Goal: Information Seeking & Learning: Compare options

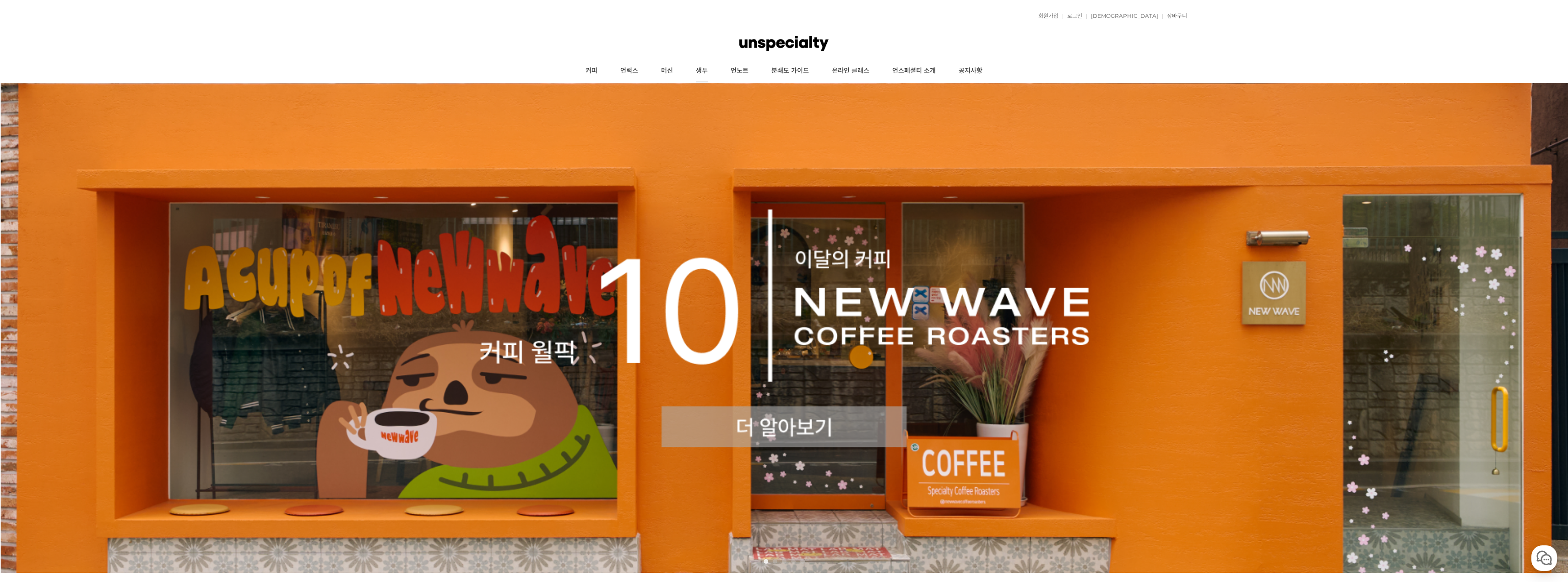
click at [710, 66] on link "생두" at bounding box center [701, 71] width 35 height 23
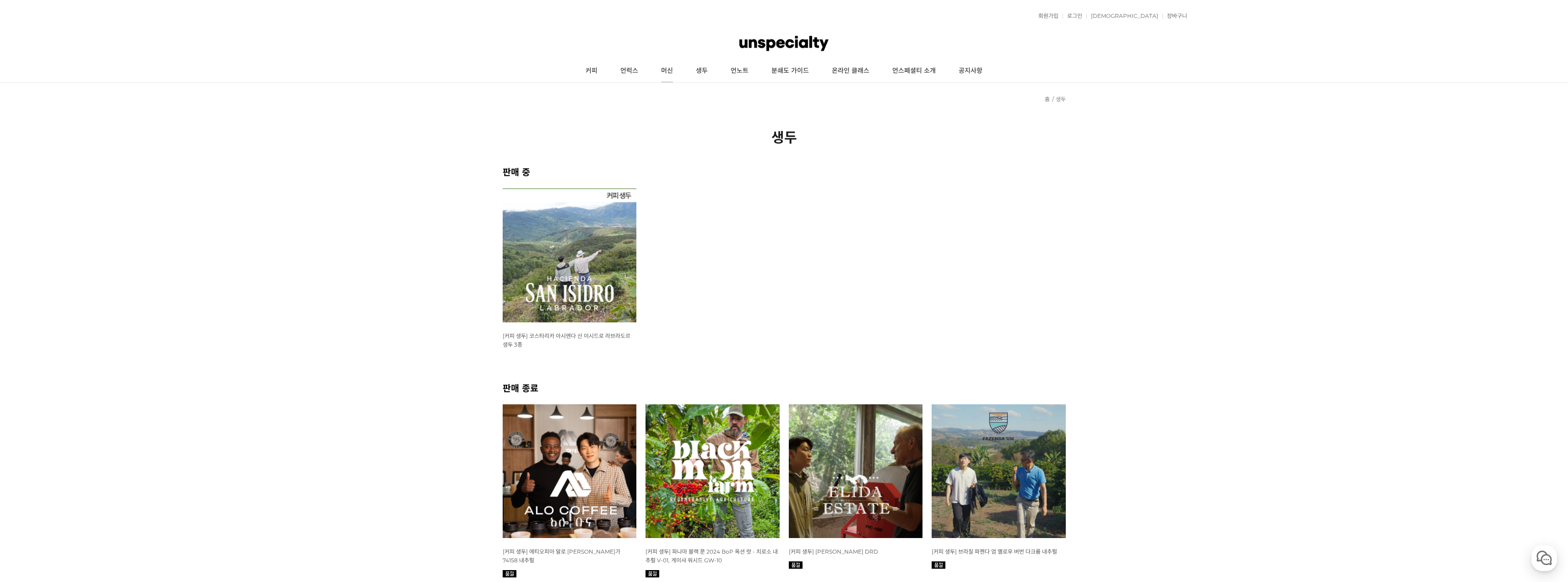
click at [667, 70] on link "머신" at bounding box center [667, 71] width 35 height 23
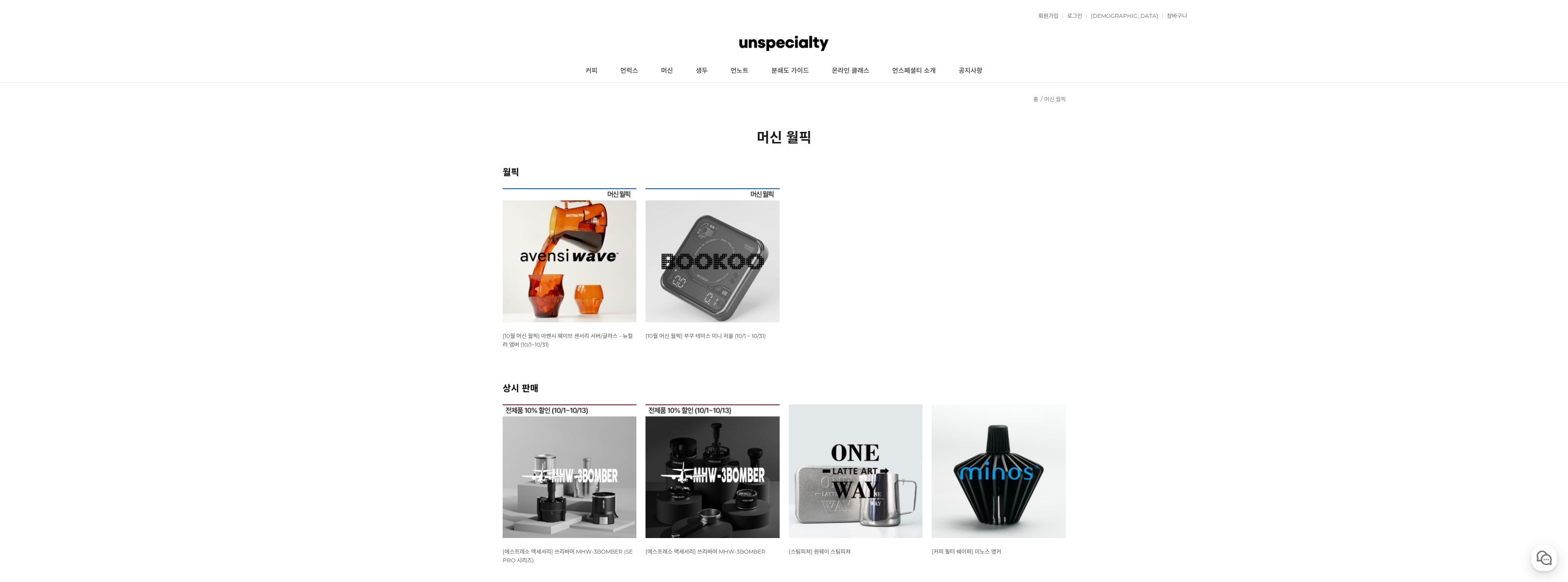
click at [754, 250] on img at bounding box center [712, 255] width 134 height 134
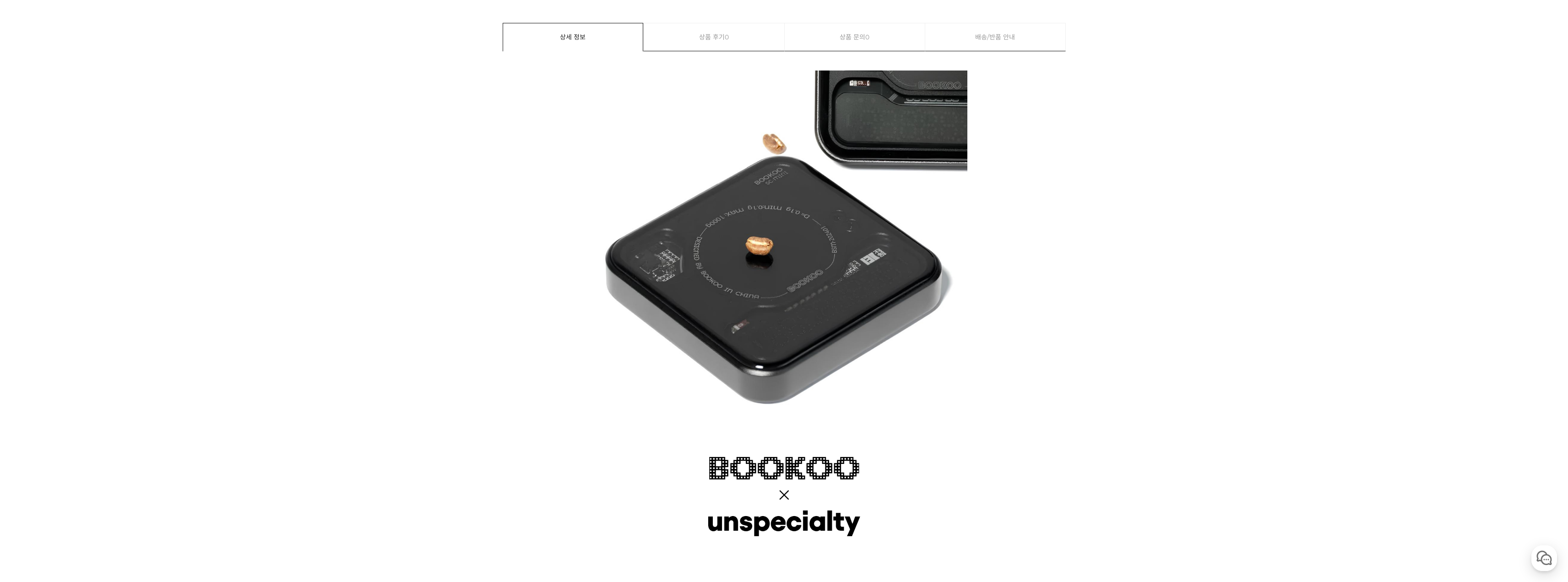
scroll to position [458, 0]
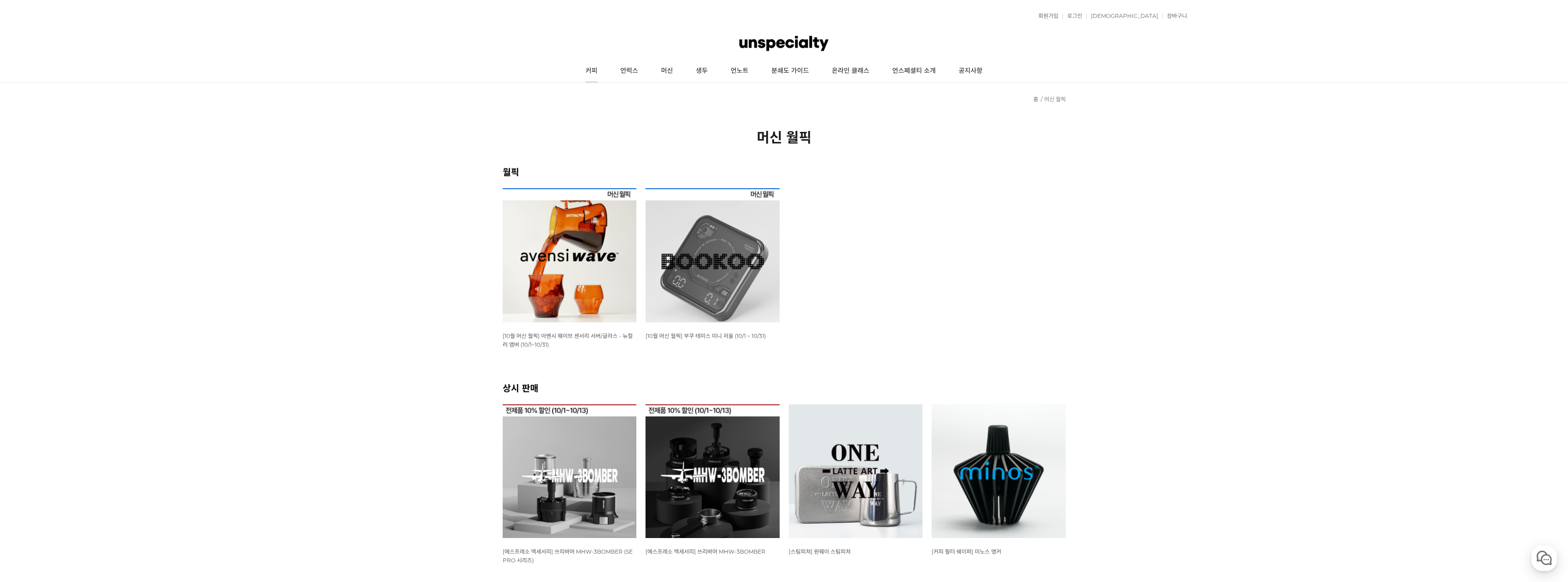
click at [592, 72] on link "커피" at bounding box center [591, 71] width 35 height 23
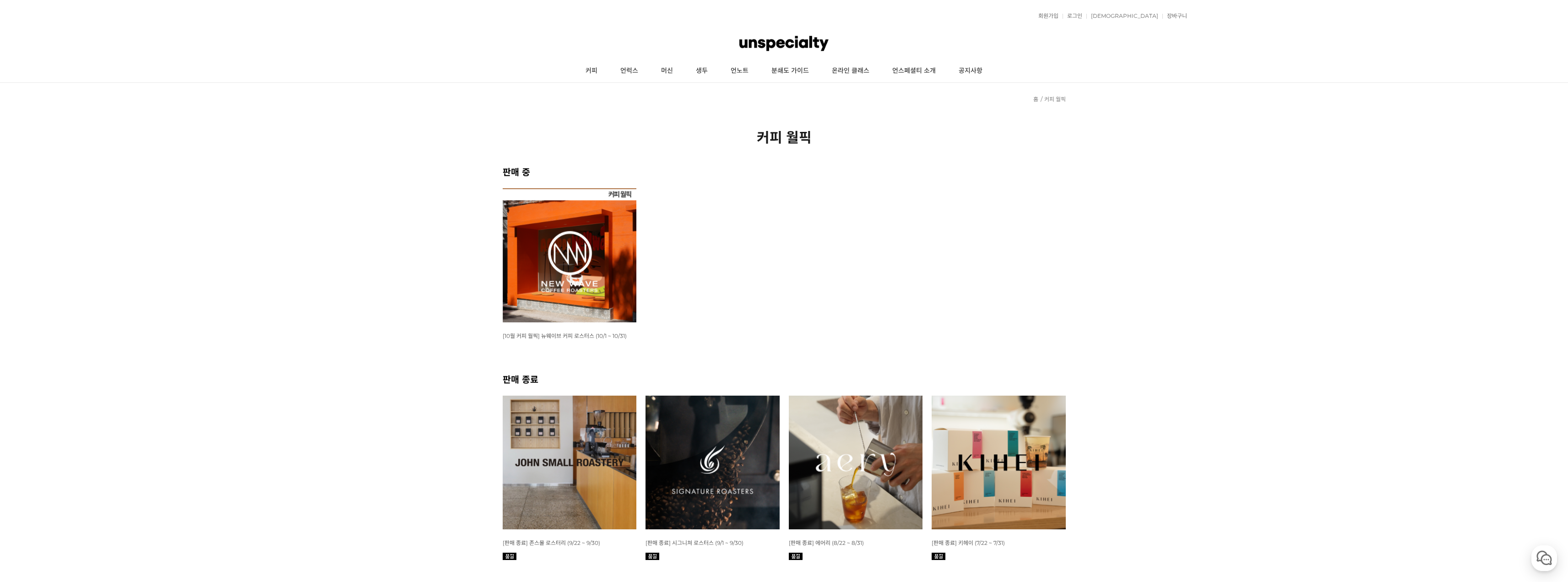
click at [580, 231] on img at bounding box center [570, 255] width 134 height 134
click at [732, 71] on link "언노트" at bounding box center [740, 71] width 41 height 23
click at [710, 77] on link "생두" at bounding box center [701, 71] width 35 height 23
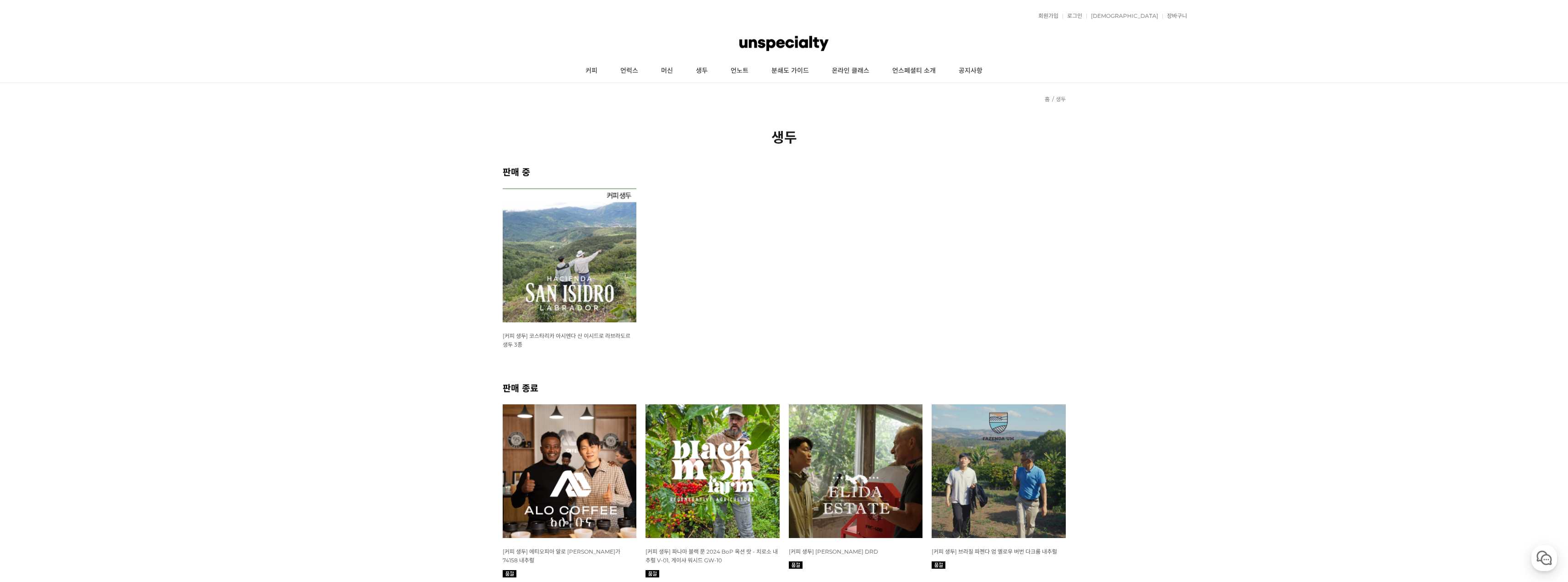
click at [580, 232] on img at bounding box center [570, 255] width 134 height 134
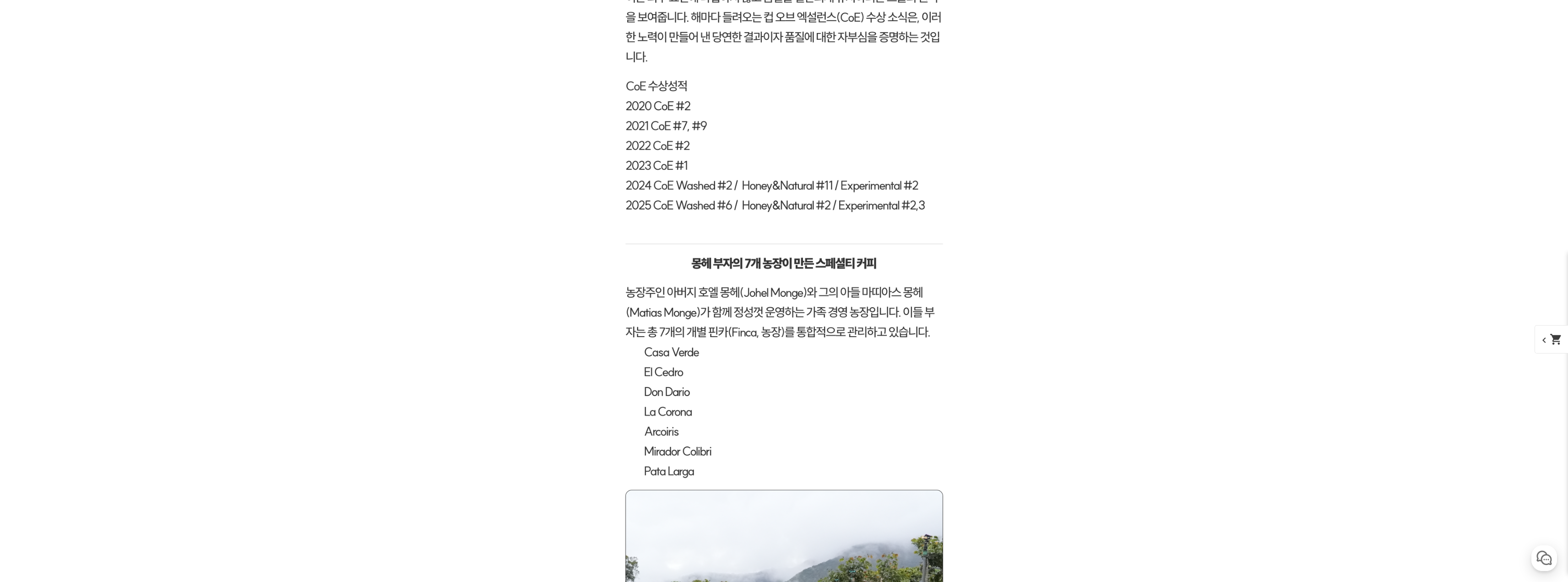
scroll to position [2519, 0]
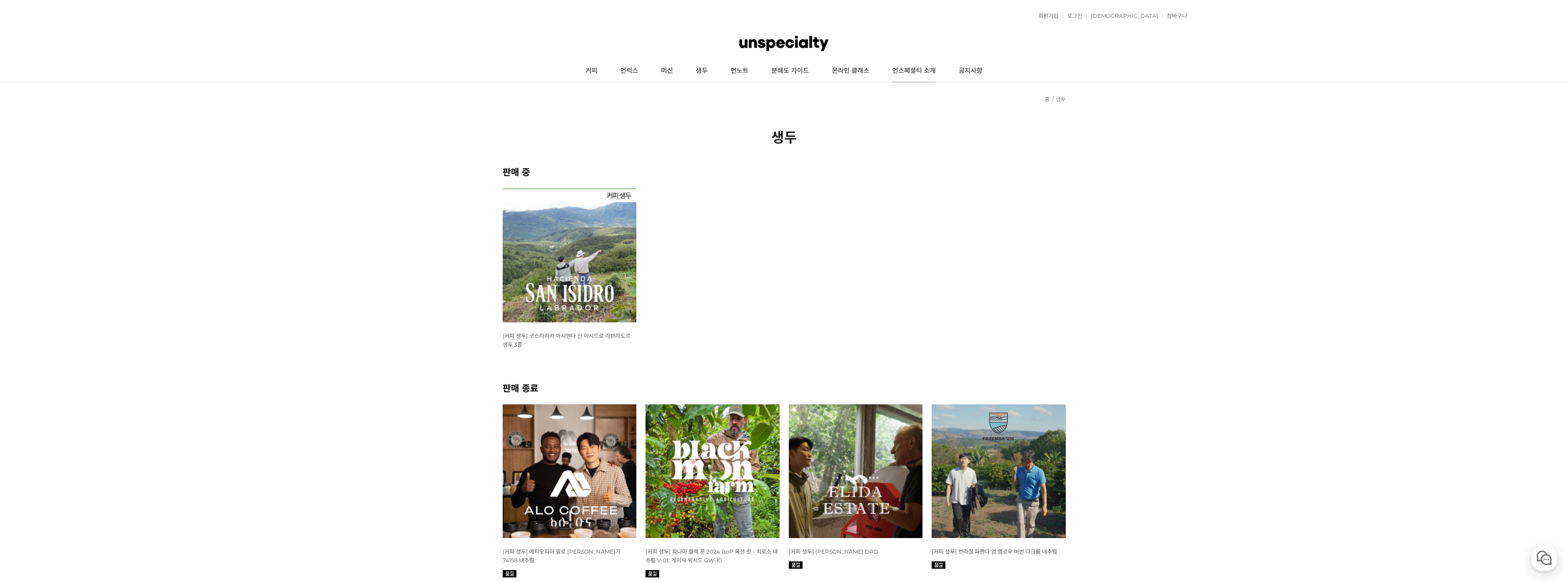
click at [902, 73] on link "언스페셜티 소개" at bounding box center [914, 71] width 66 height 23
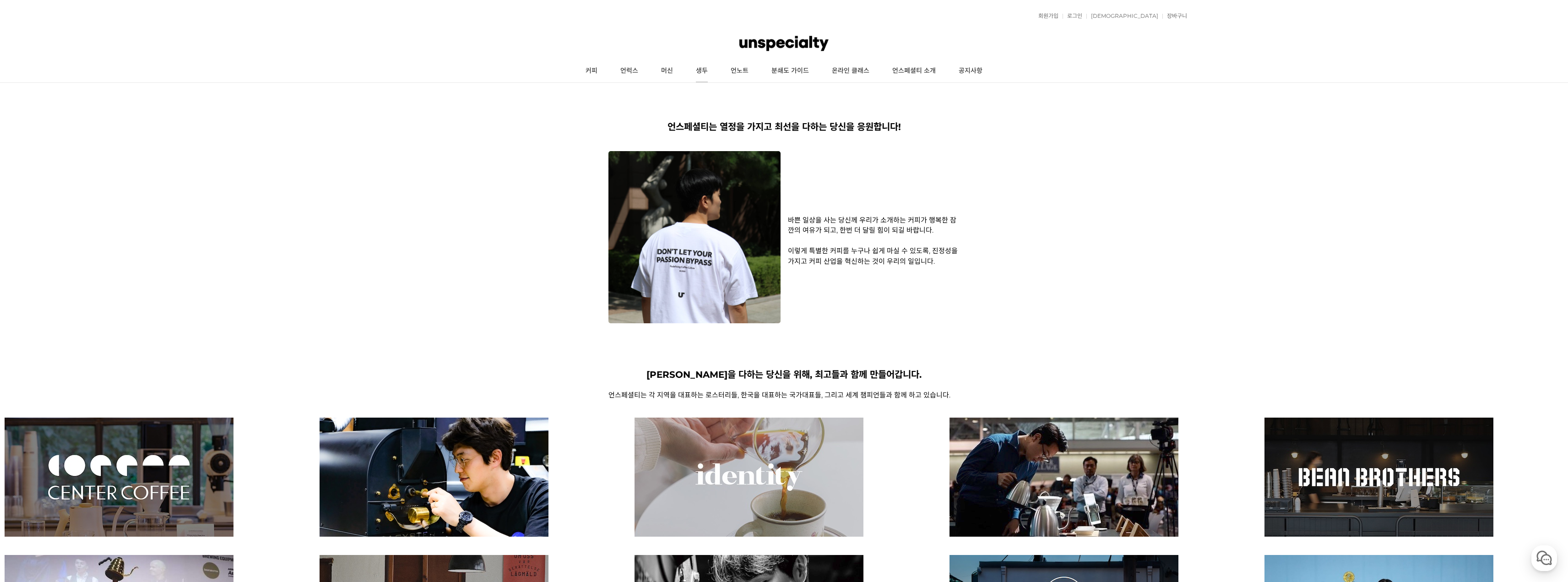
click at [707, 75] on link "생두" at bounding box center [701, 71] width 35 height 23
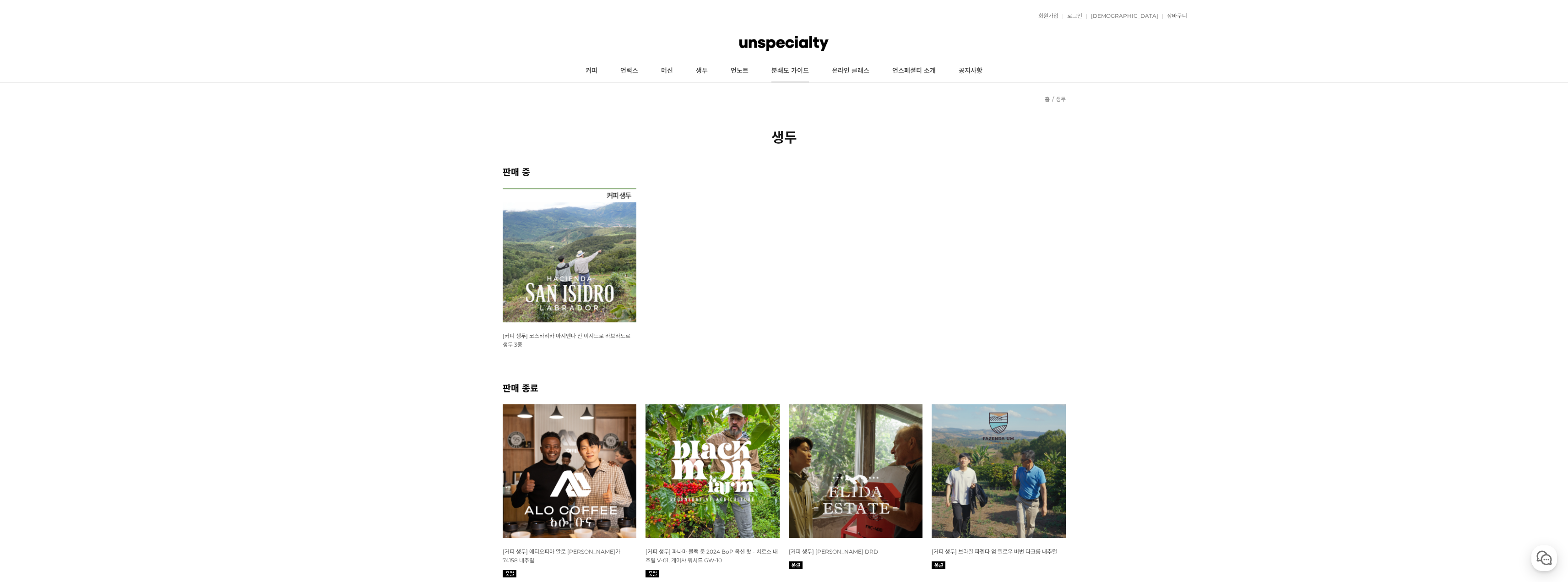
click at [771, 68] on link "분쇄도 가이드" at bounding box center [790, 71] width 60 height 23
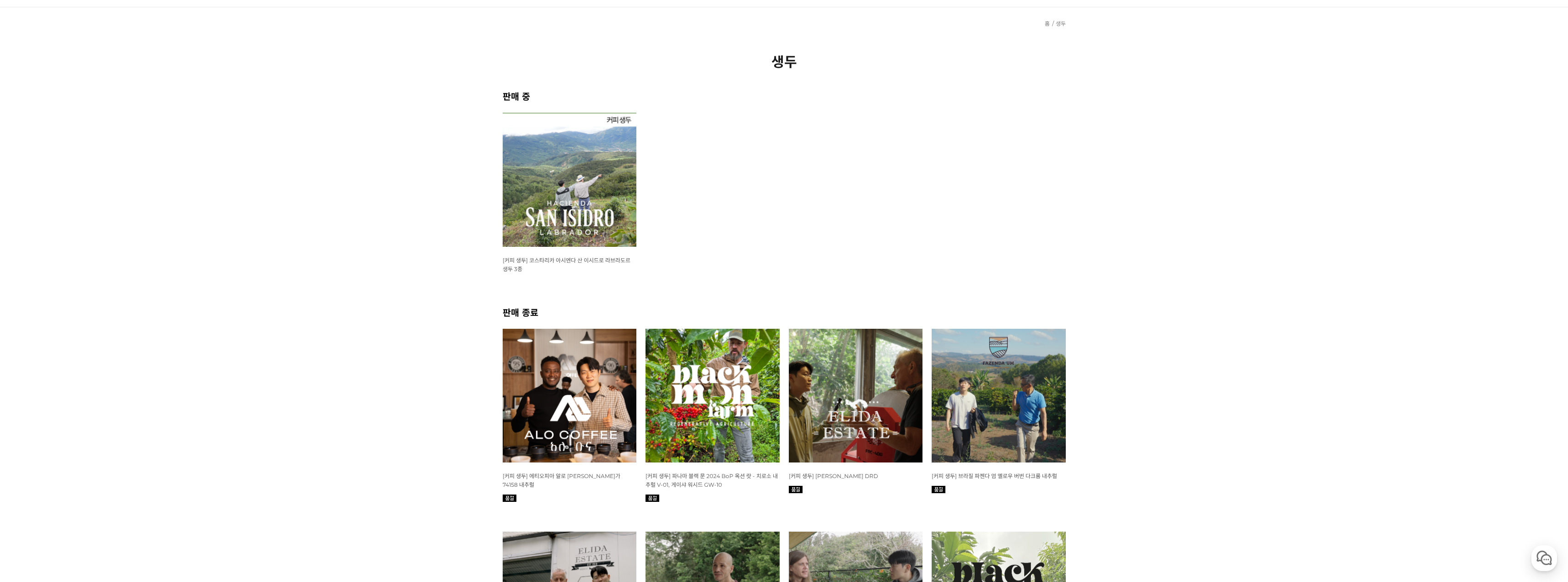
scroll to position [46, 0]
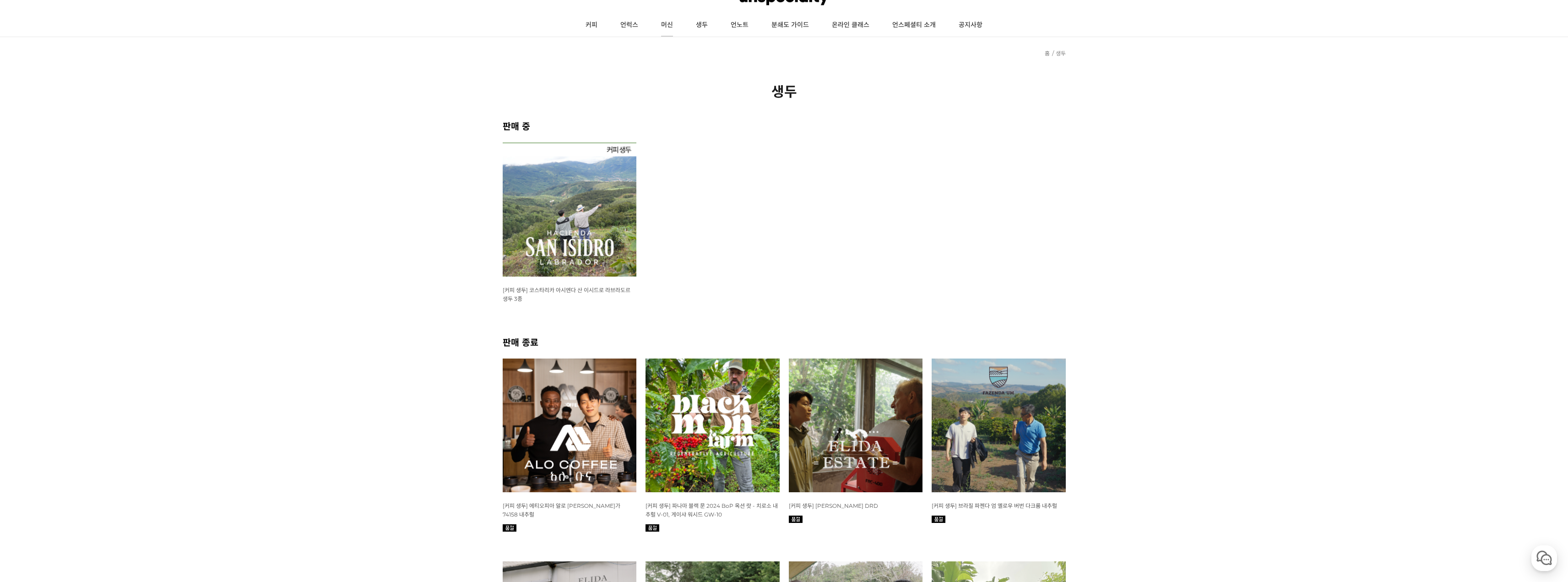
click at [666, 23] on link "머신" at bounding box center [667, 26] width 35 height 23
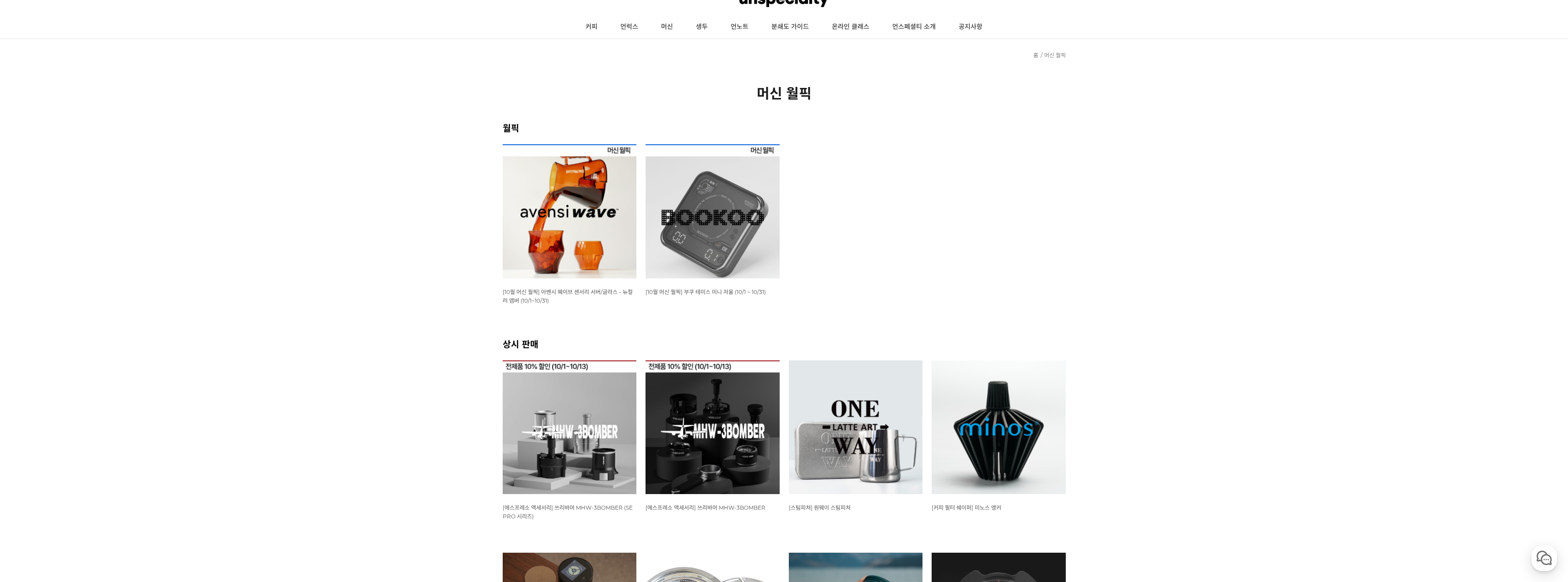
scroll to position [183, 0]
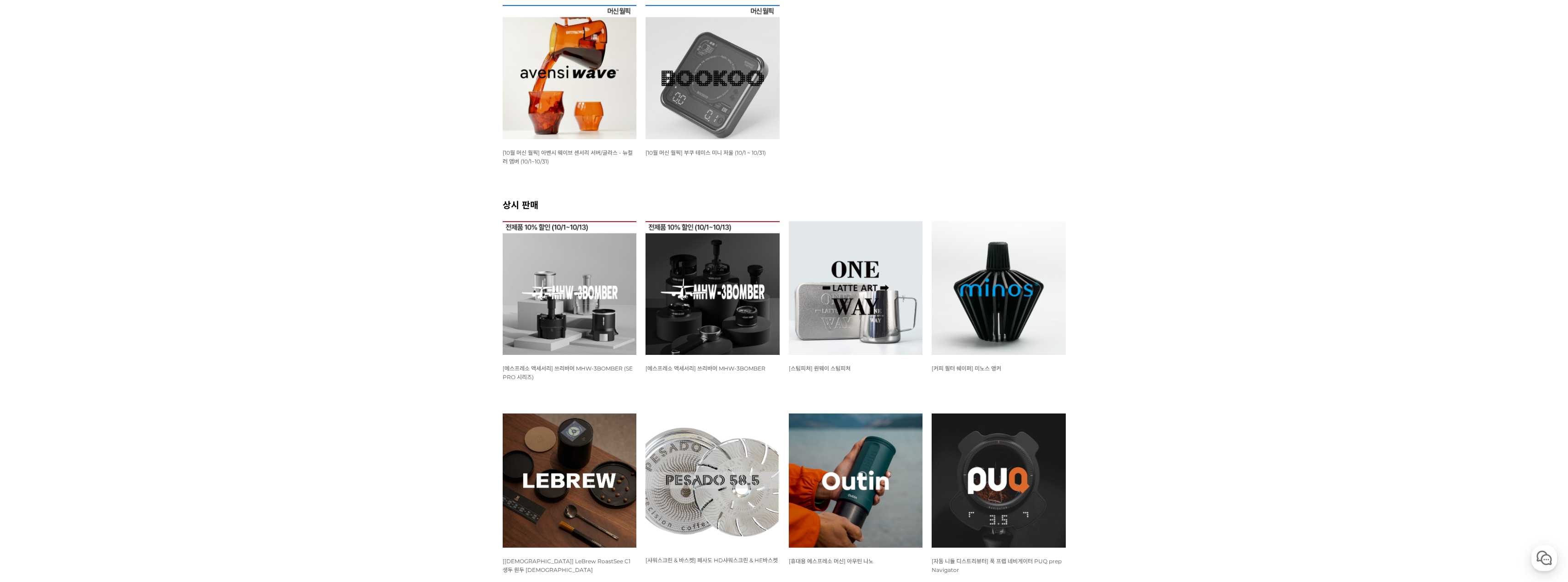
click at [673, 252] on img at bounding box center [712, 288] width 134 height 134
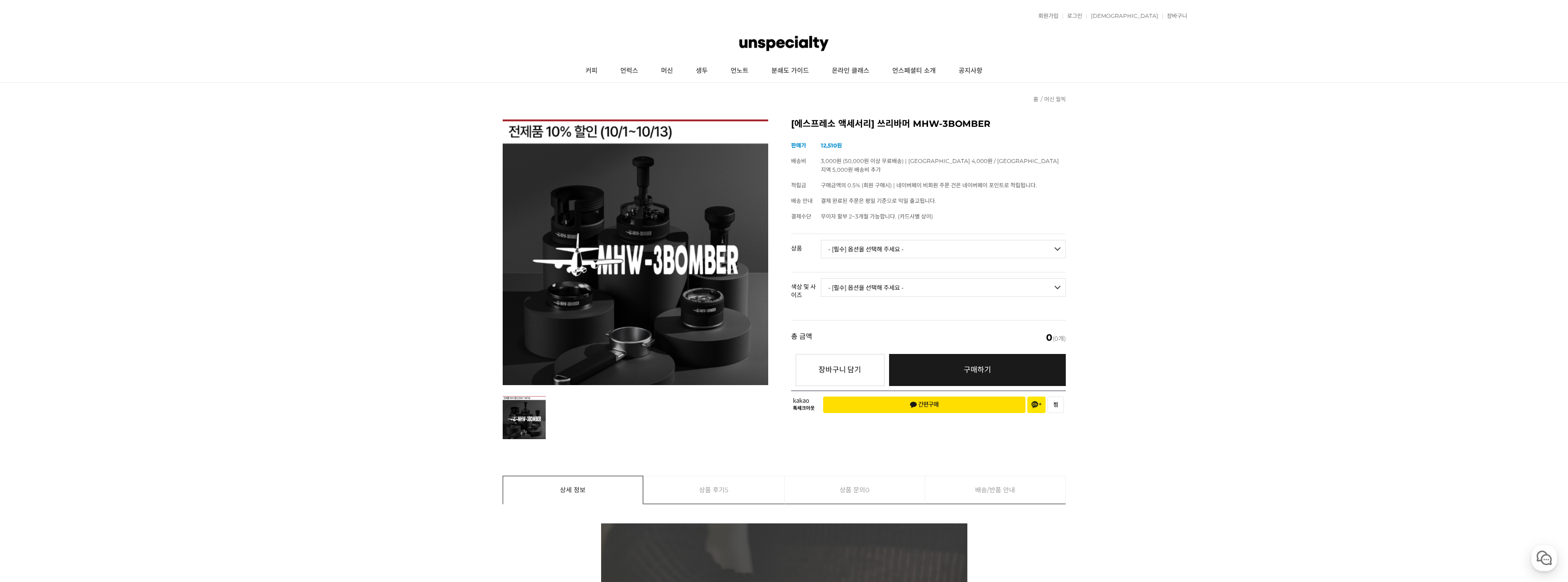
click at [853, 240] on select "- [필수] 옵션을 선택해 주세요 - ------------------- 라이트닝 니들 디스트리뷰터 2.0 사이클론 니들 디스트리뷰터 [품절]…" at bounding box center [943, 249] width 245 height 18
select select "라이트닝 니들 디스트리뷰터 2.0"
click at [821, 240] on select "- [필수] 옵션을 선택해 주세요 - ------------------- 라이트닝 니들 디스트리뷰터 2.0 사이클론 니들 디스트리뷰터 [품절]…" at bounding box center [943, 249] width 245 height 18
click at [843, 278] on select "- [필수] 옵션을 선택해 주세요 - ------------------- 해당 없음" at bounding box center [943, 287] width 245 height 18
select select "해당 없음"
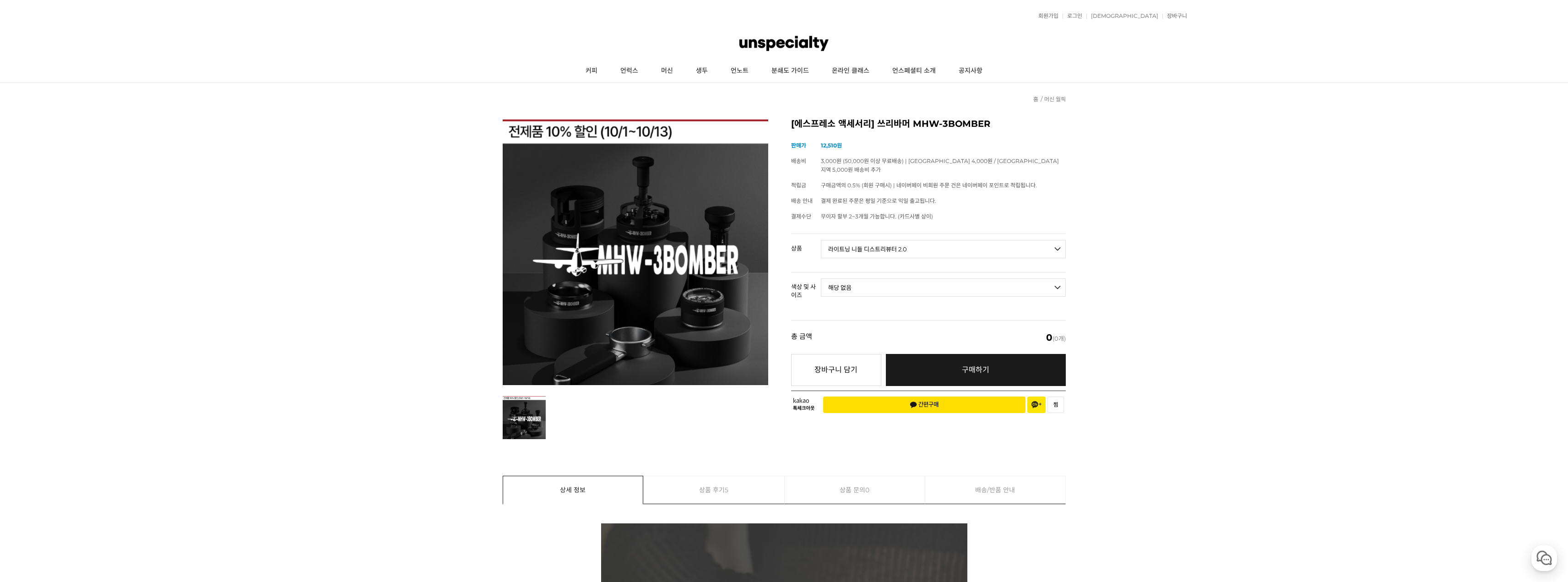
click at [821, 278] on select "- [필수] 옵션을 선택해 주세요 - ------------------- 해당 없음" at bounding box center [943, 287] width 245 height 18
select select "*"
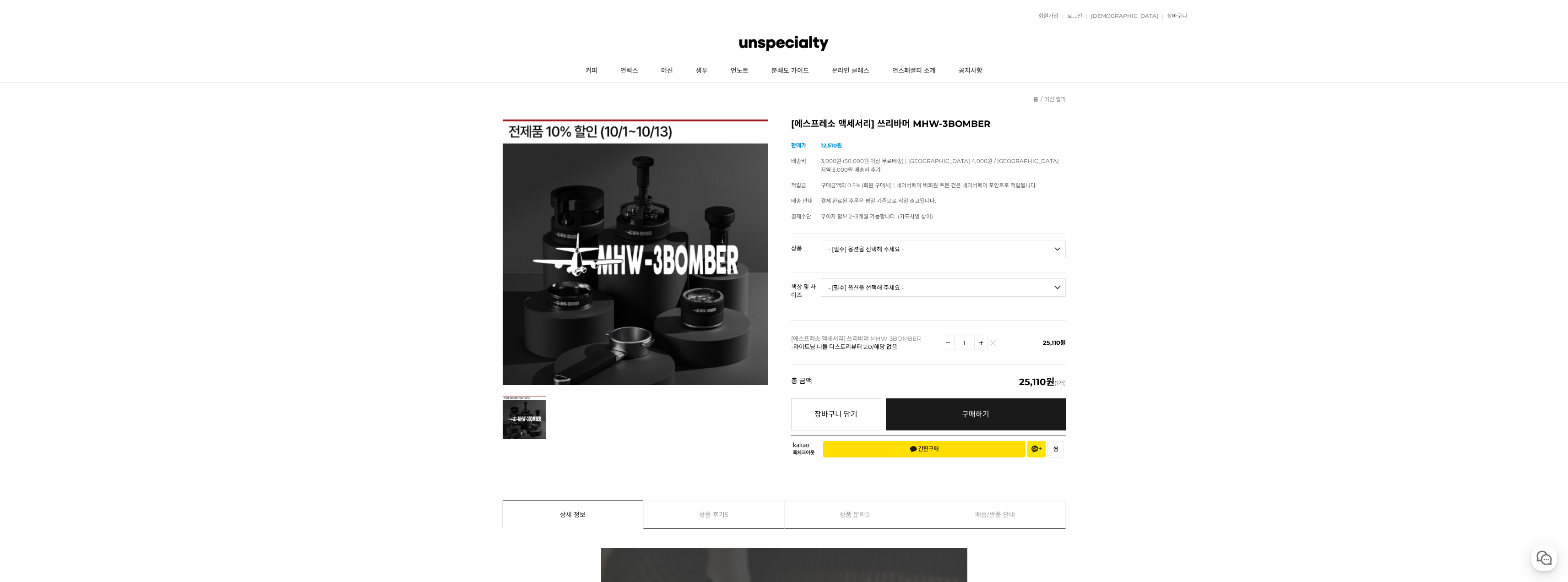
drag, startPoint x: 662, startPoint y: 253, endPoint x: 668, endPoint y: 243, distance: 11.7
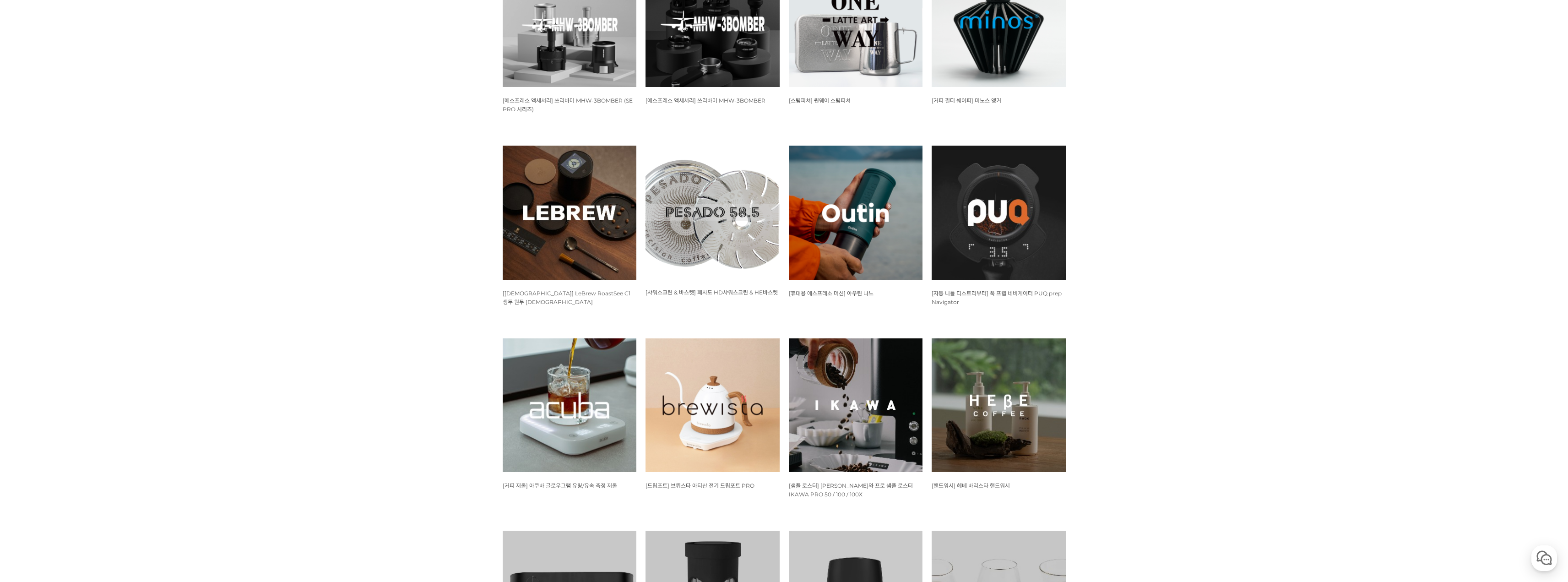
scroll to position [458, 0]
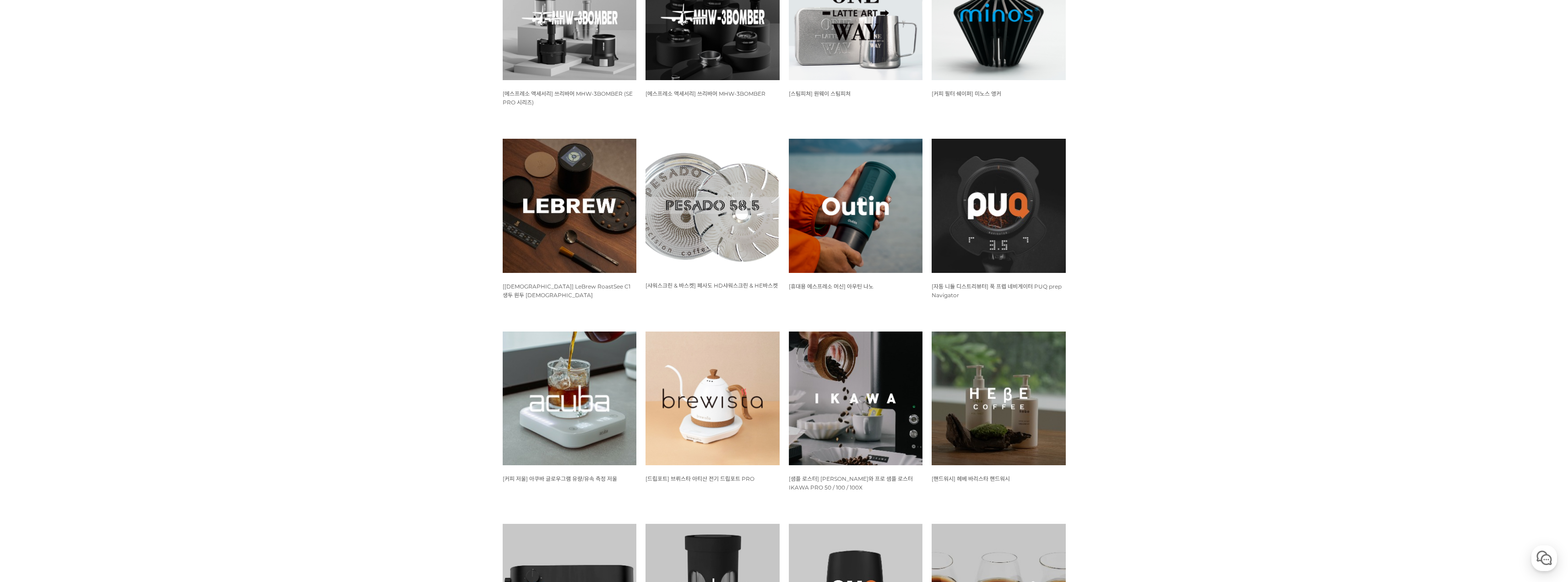
click at [1036, 190] on img at bounding box center [999, 206] width 134 height 134
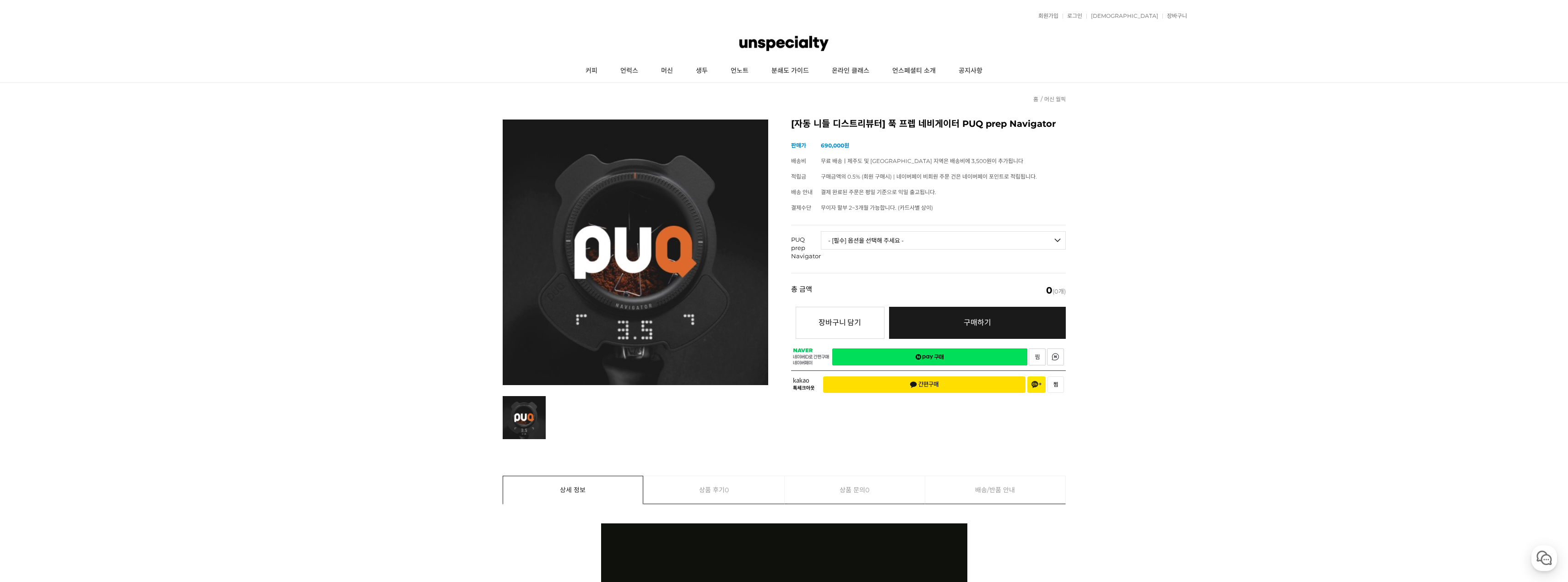
click at [1009, 235] on select "- [필수] 옵션을 선택해 주세요 - ------------------- PUQ prep Navigator / 블랙 PUQ prep Navig…" at bounding box center [943, 240] width 245 height 18
click at [821, 231] on select "- [필수] 옵션을 선택해 주세요 - ------------------- PUQ prep Navigator / 블랙 PUQ prep Navig…" at bounding box center [943, 240] width 245 height 18
select select "*"
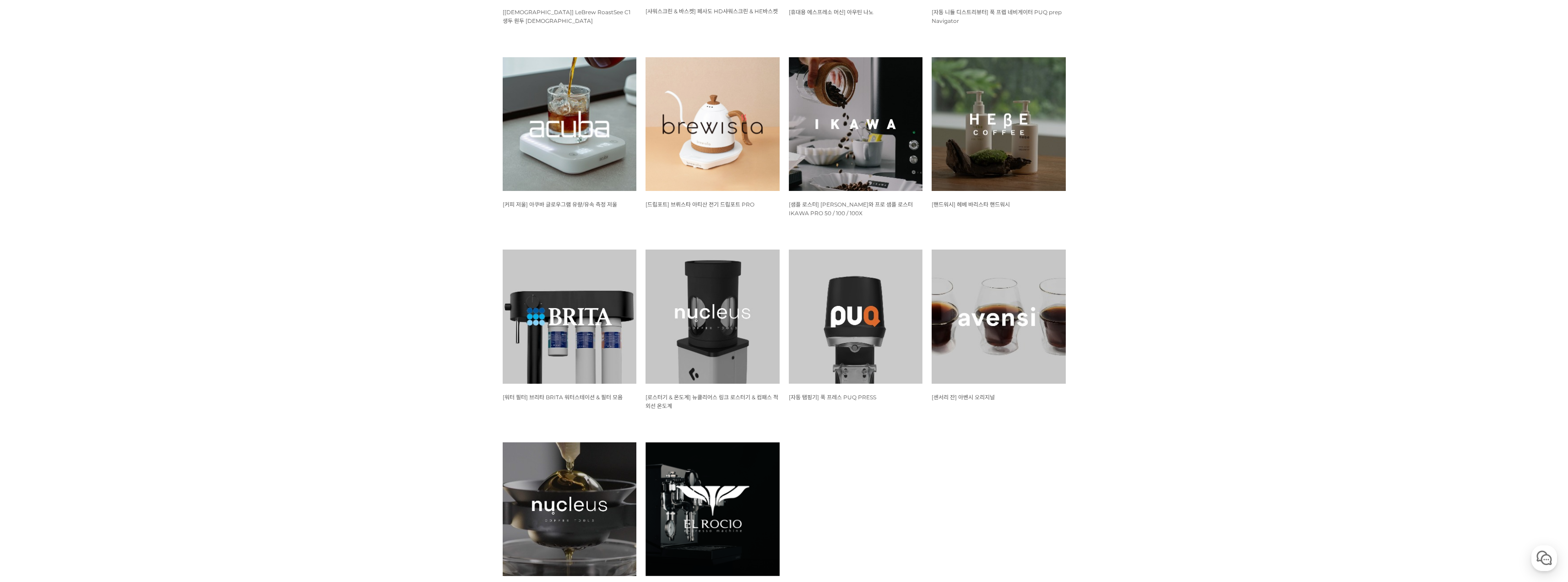
scroll to position [732, 0]
click at [593, 147] on img at bounding box center [570, 124] width 134 height 134
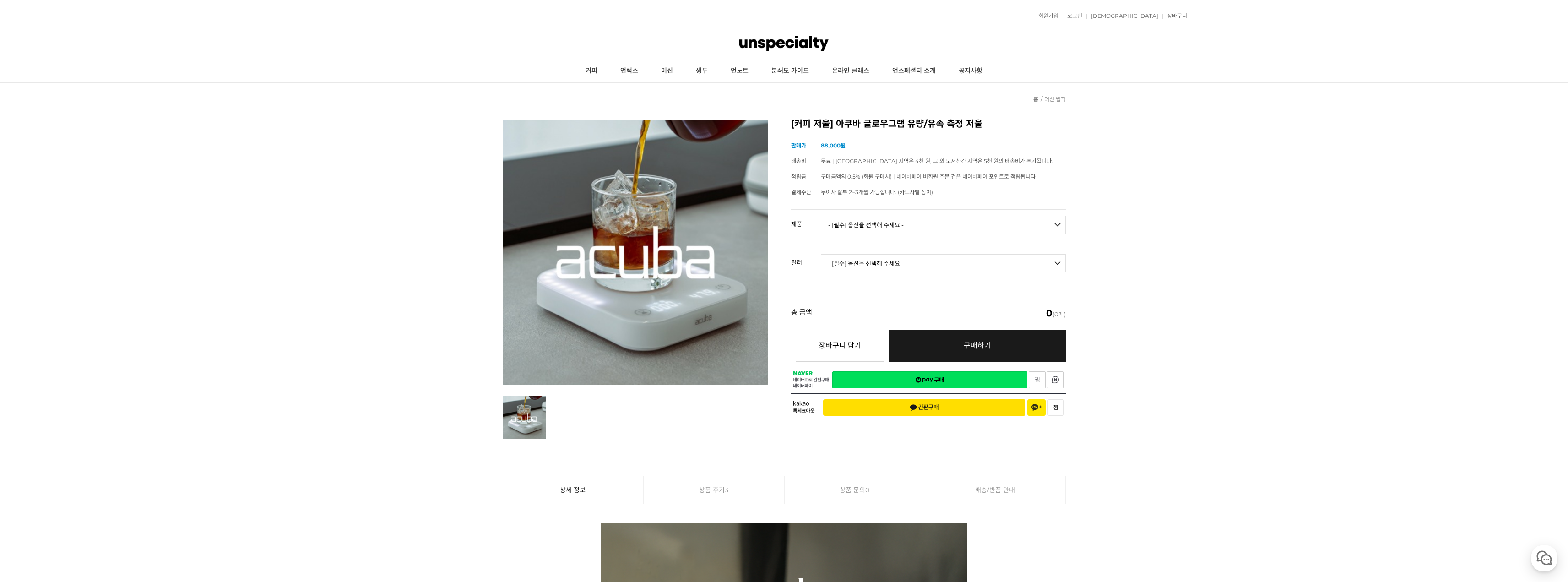
click at [895, 224] on select "- [필수] 옵션을 선택해 주세요 - ------------------- 아쿠바 글로우그램 유량/유속 측정 저울" at bounding box center [943, 225] width 245 height 18
select select "아쿠바 글로우그램 유량/유속 측정 저울"
click at [821, 216] on select "- [필수] 옵션을 선택해 주세요 - ------------------- 아쿠바 글로우그램 유량/유속 측정 저울" at bounding box center [943, 225] width 245 height 18
click at [881, 264] on select "- [필수] 옵션을 선택해 주세요 - ------------------- 블랙 화이트" at bounding box center [943, 263] width 245 height 18
select select "블랙"
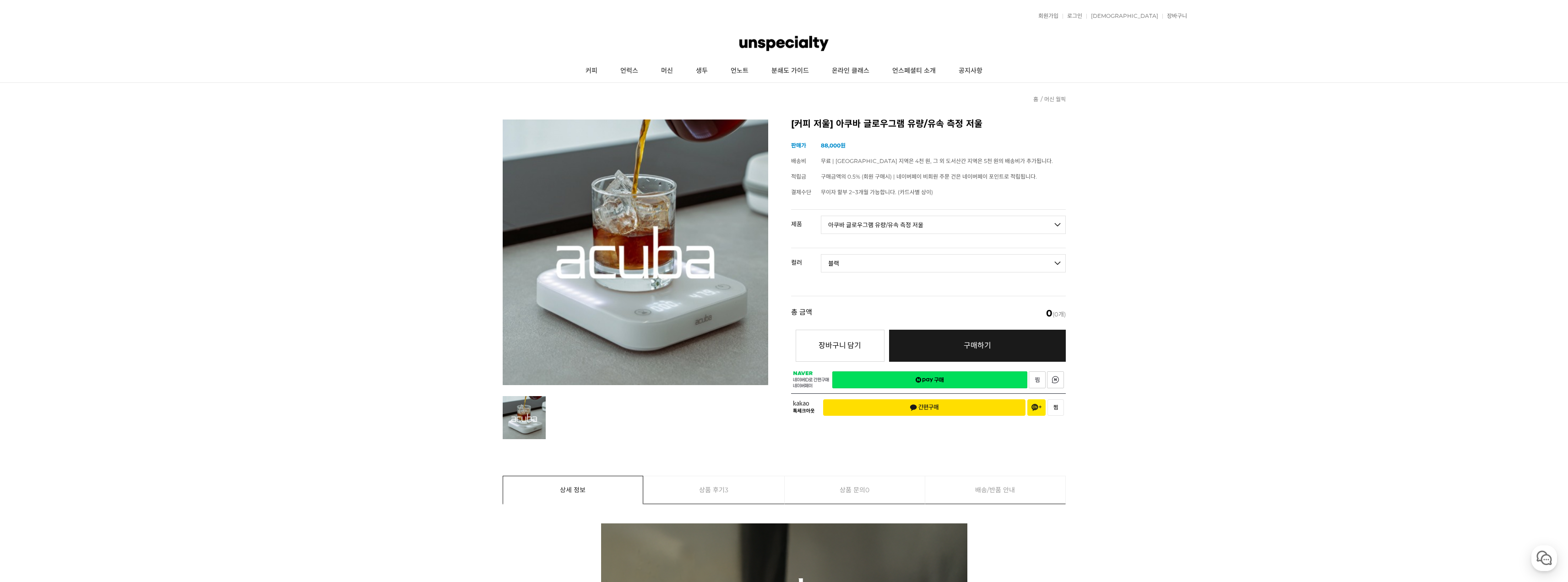
click at [821, 254] on select "- [필수] 옵션을 선택해 주세요 - ------------------- 블랙 화이트" at bounding box center [943, 263] width 245 height 18
select select "*"
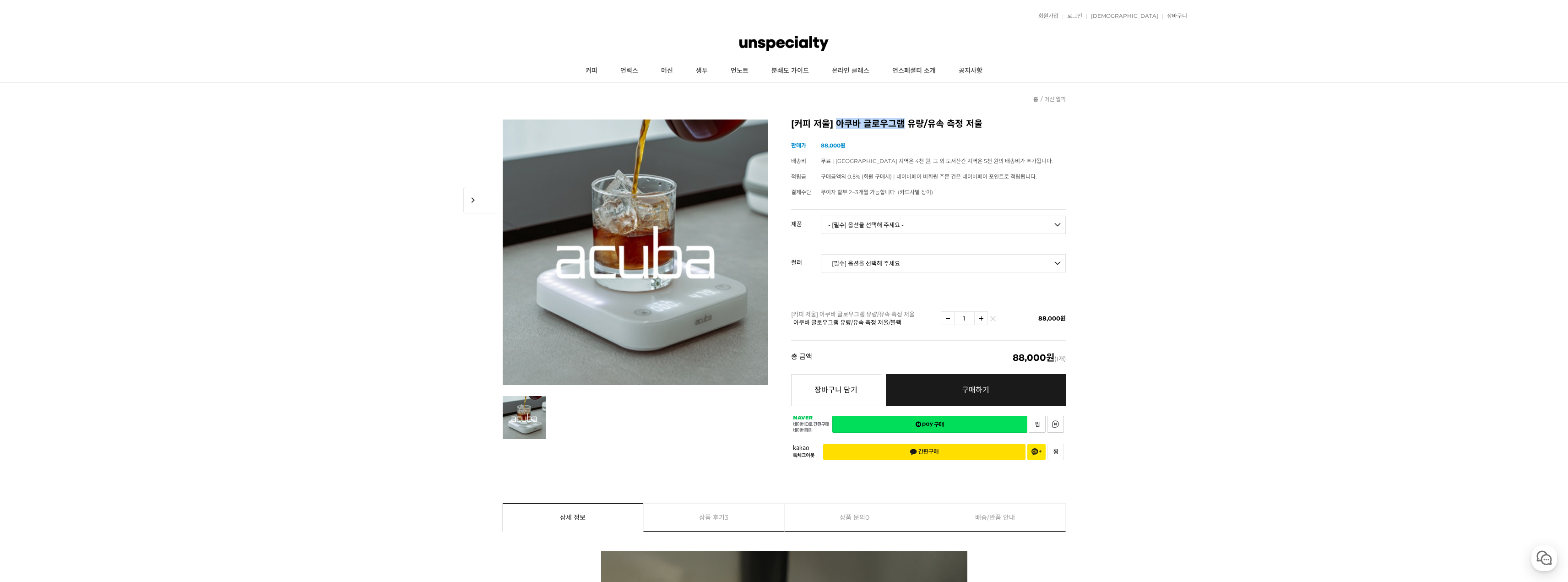
drag, startPoint x: 838, startPoint y: 124, endPoint x: 900, endPoint y: 123, distance: 62.0
click at [900, 123] on h2 "[커피 저울] 아쿠바 글로우그램 유량/유속 측정 저울" at bounding box center [928, 124] width 275 height 9
copy h2 "아쿠바 글로우그램"
